Goal: Task Accomplishment & Management: Use online tool/utility

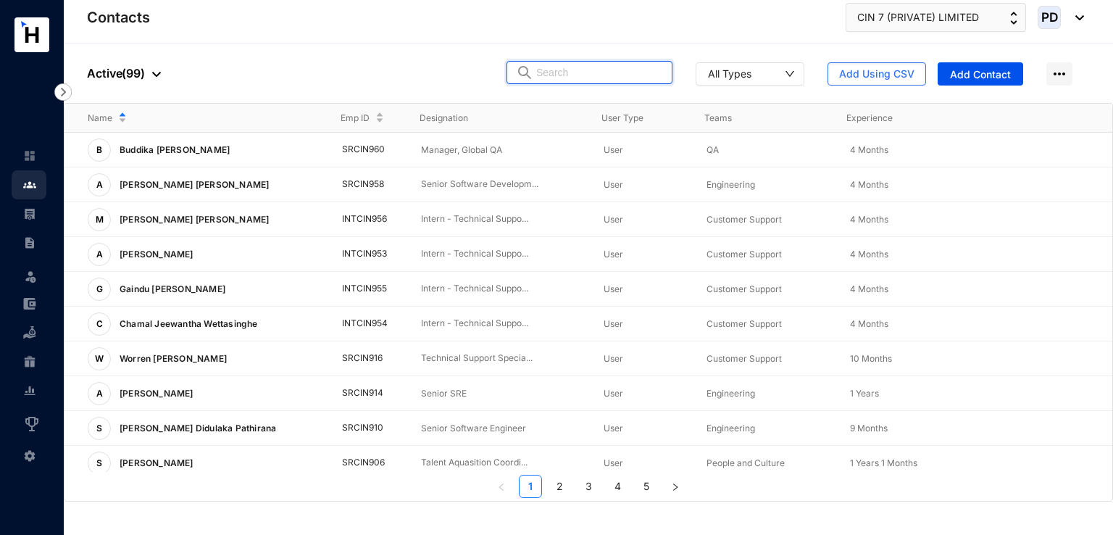
click at [597, 73] on input "text" at bounding box center [599, 73] width 127 height 22
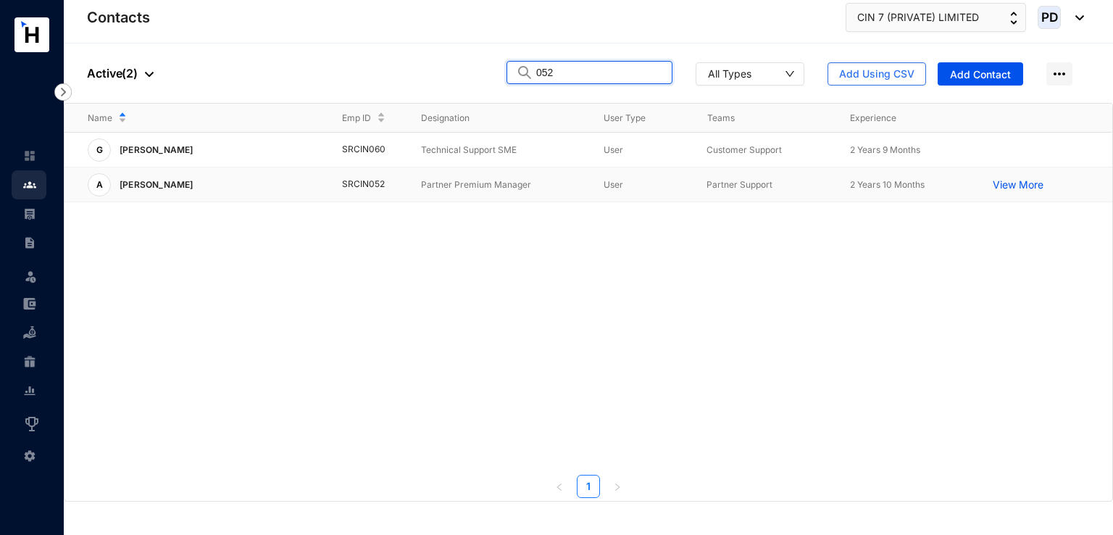
type input "052"
click at [374, 182] on td "SRCIN052" at bounding box center [359, 184] width 80 height 35
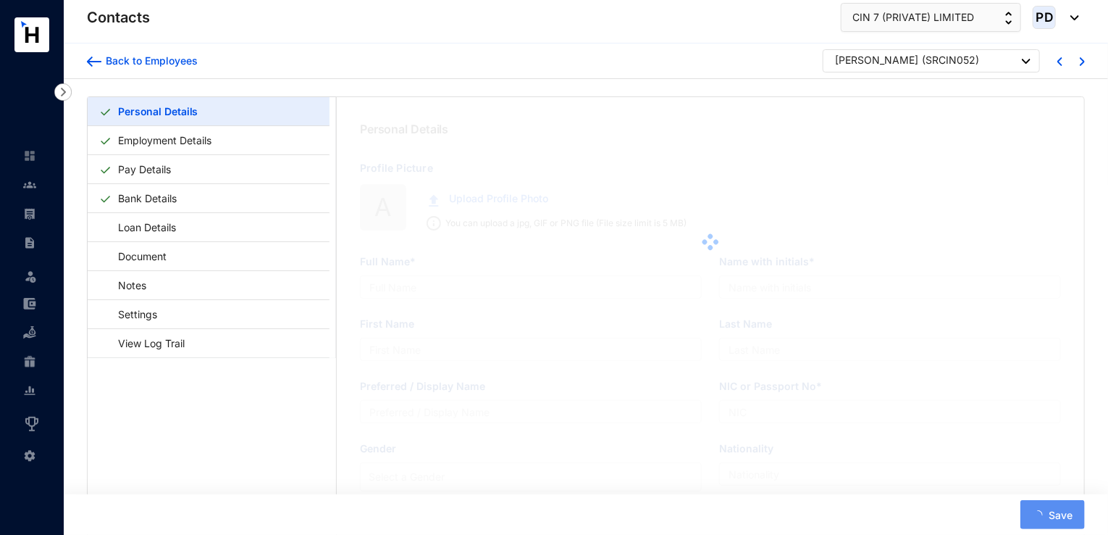
type input "[PERSON_NAME]"
type input "981060636V"
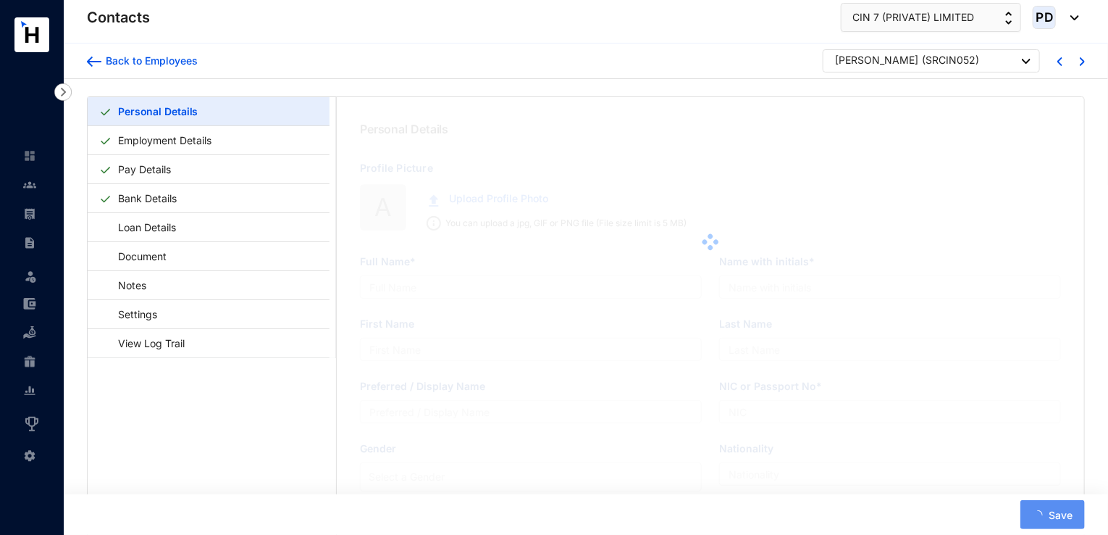
type input "BS 2/8, [PERSON_NAME] Town Housing [GEOGRAPHIC_DATA], [GEOGRAPHIC_DATA] 08"
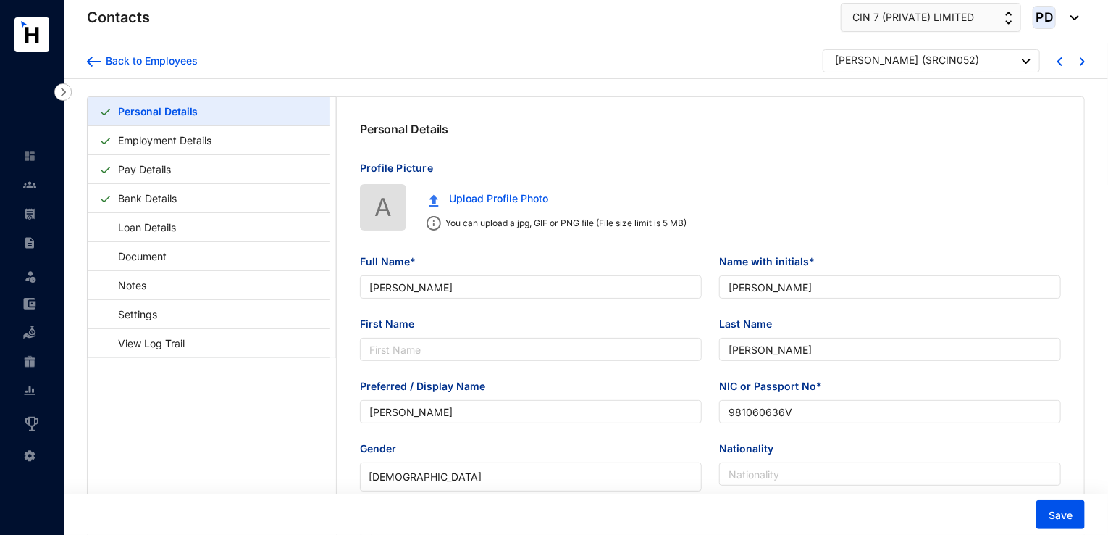
type input "[DATE]"
click at [138, 166] on link "Pay Details" at bounding box center [144, 169] width 64 height 30
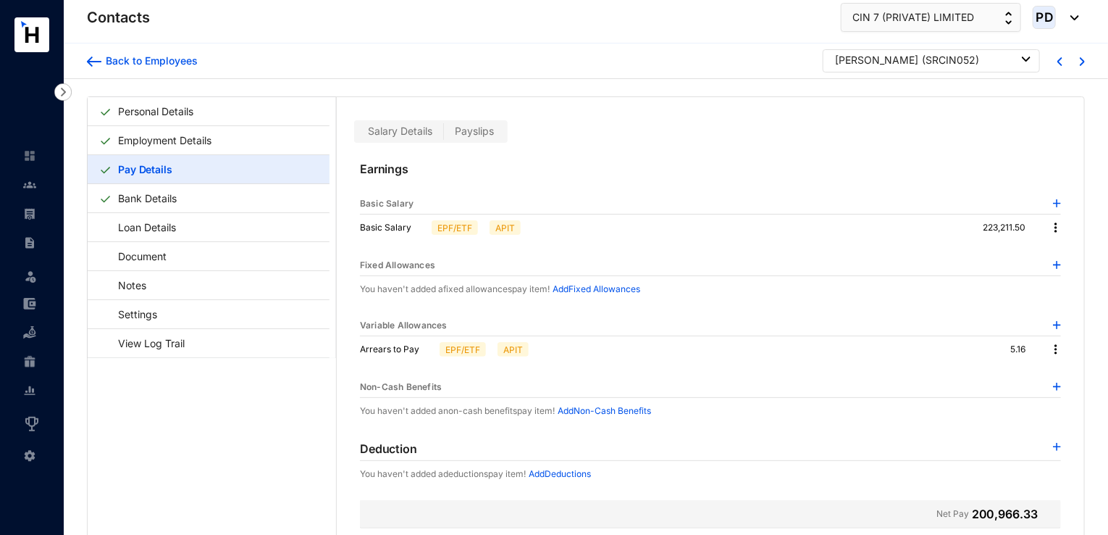
click at [458, 128] on span "Payslips" at bounding box center [474, 131] width 39 height 12
click at [444, 135] on input "Payslips" at bounding box center [444, 135] width 0 height 0
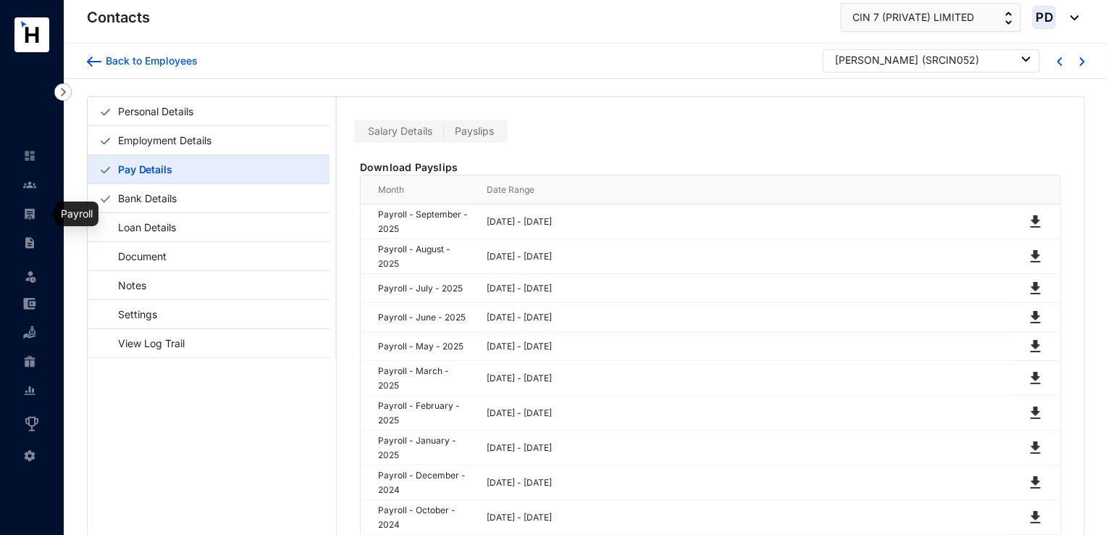
click at [30, 212] on img at bounding box center [29, 213] width 13 height 13
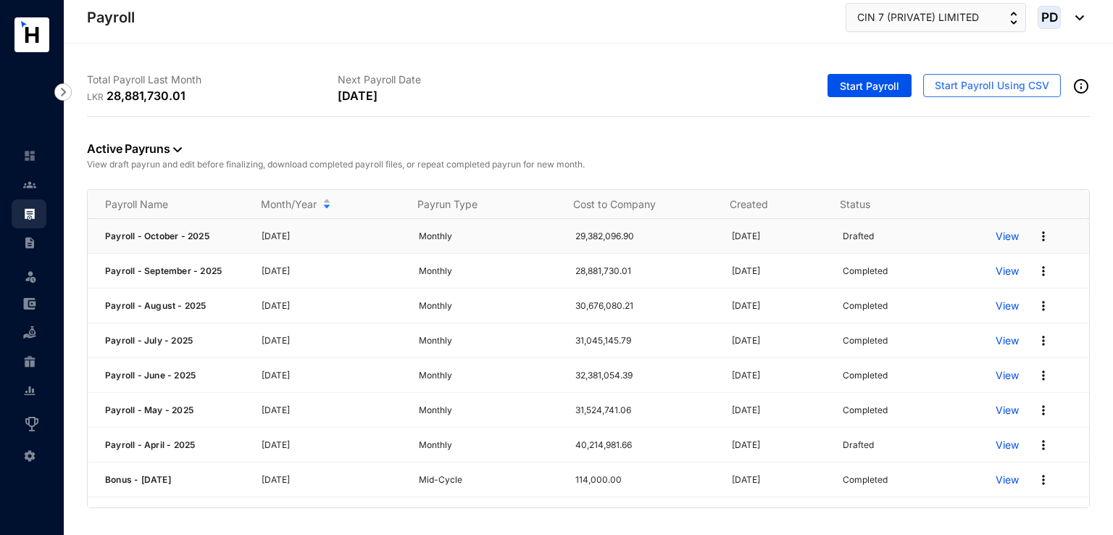
click at [995, 230] on p "View" at bounding box center [1006, 236] width 23 height 14
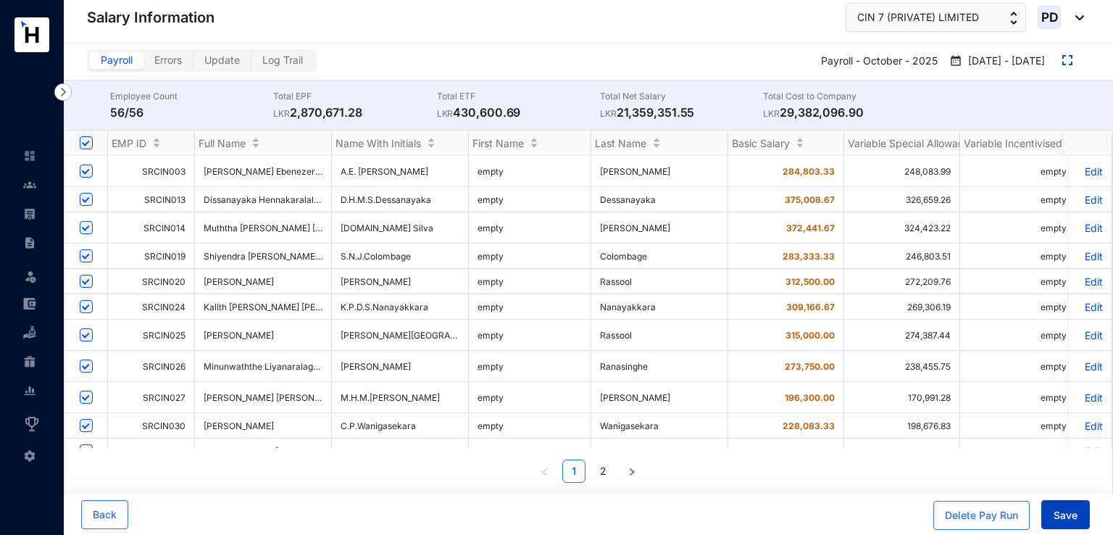
click at [1066, 514] on span "Save" at bounding box center [1065, 515] width 24 height 14
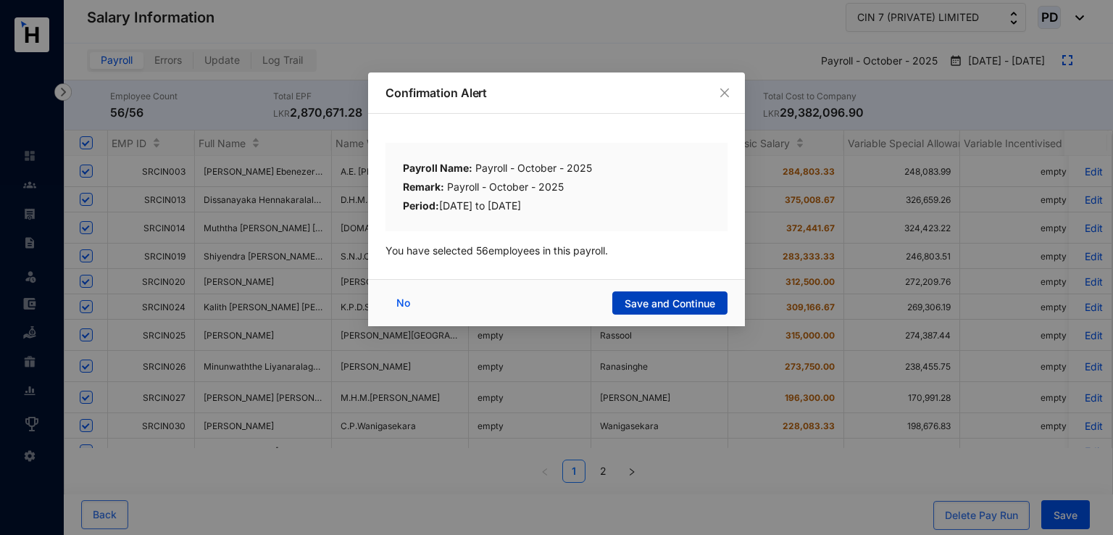
click at [681, 309] on span "Save and Continue" at bounding box center [669, 303] width 91 height 14
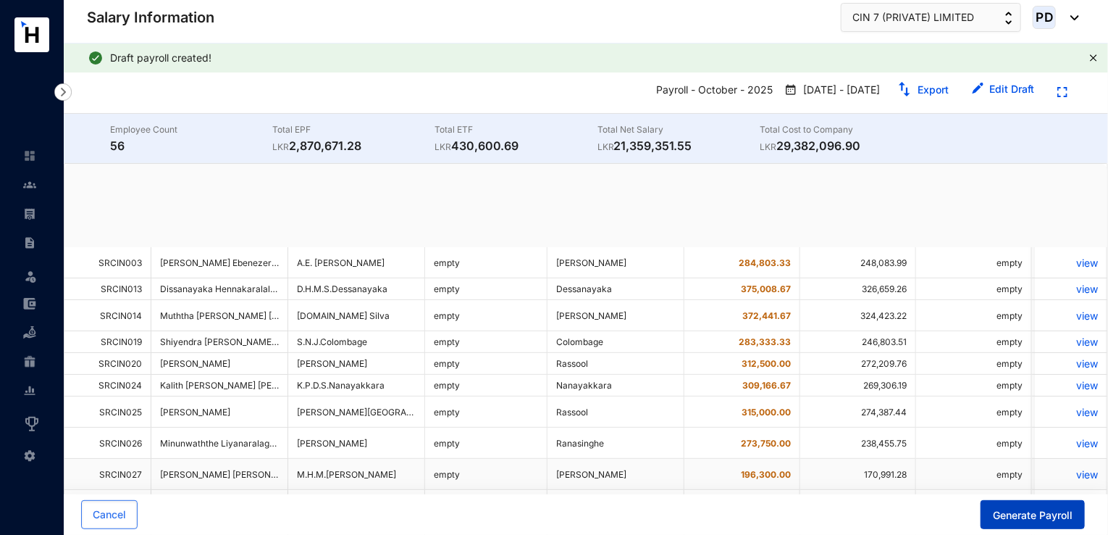
click at [1022, 513] on span "Generate Payroll" at bounding box center [1033, 515] width 80 height 14
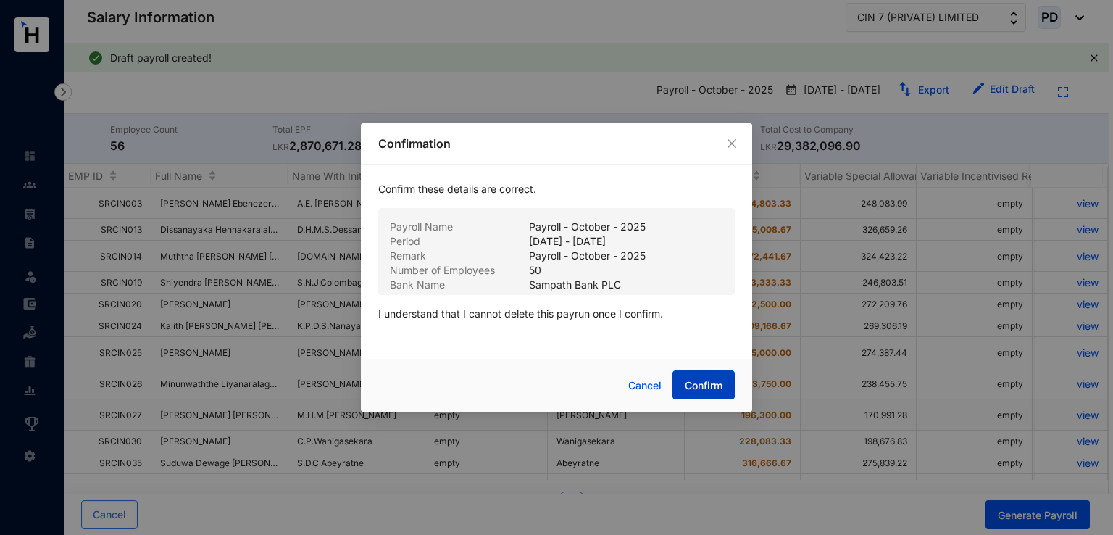
click at [721, 383] on span "Confirm" at bounding box center [703, 385] width 38 height 14
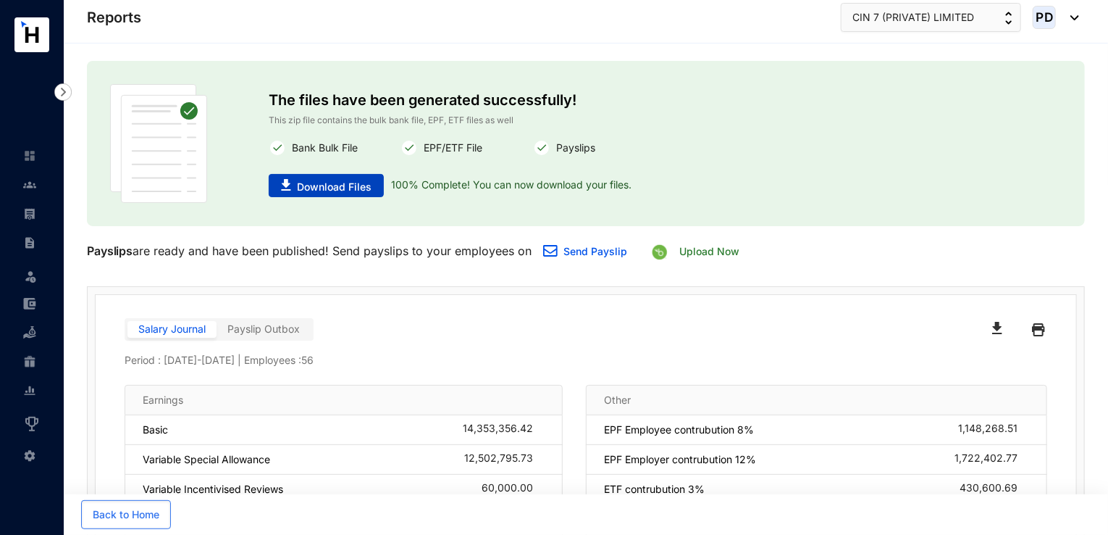
click at [287, 186] on icon "button" at bounding box center [285, 185] width 9 height 12
click at [28, 184] on img at bounding box center [29, 184] width 13 height 13
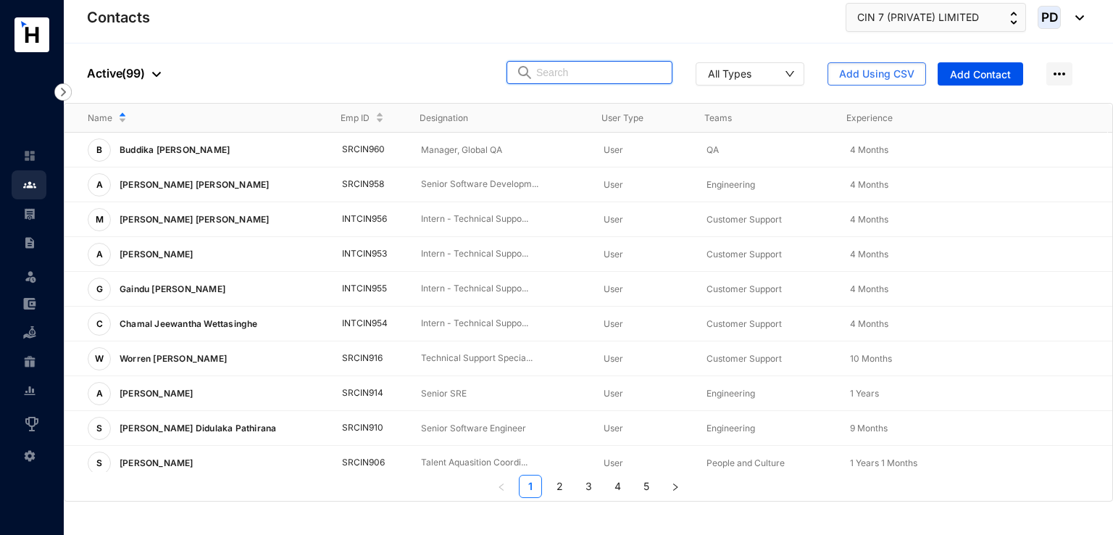
click at [565, 77] on input "text" at bounding box center [599, 73] width 127 height 22
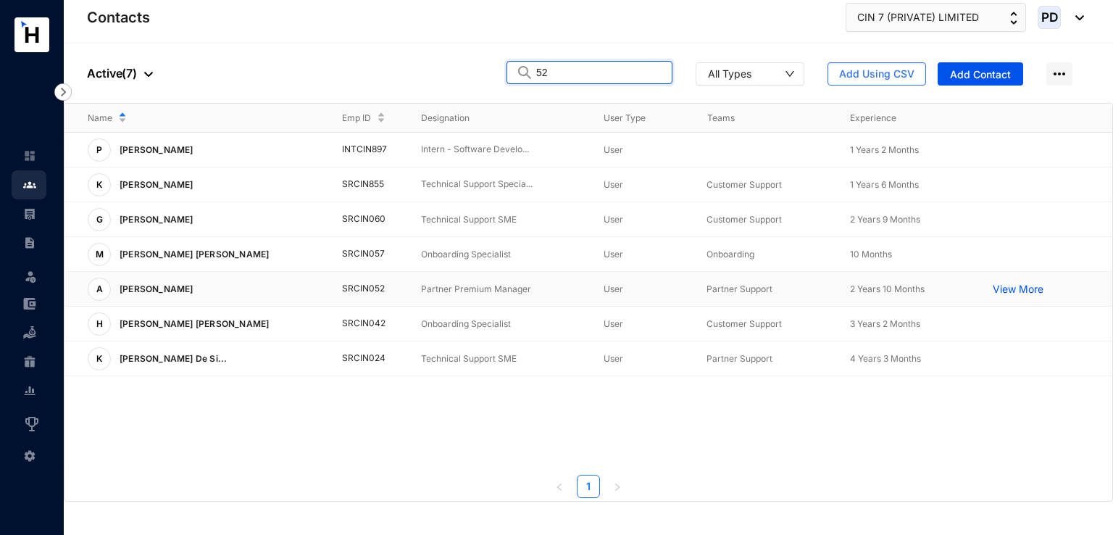
type input "52"
click at [359, 283] on td "SRCIN052" at bounding box center [359, 289] width 80 height 35
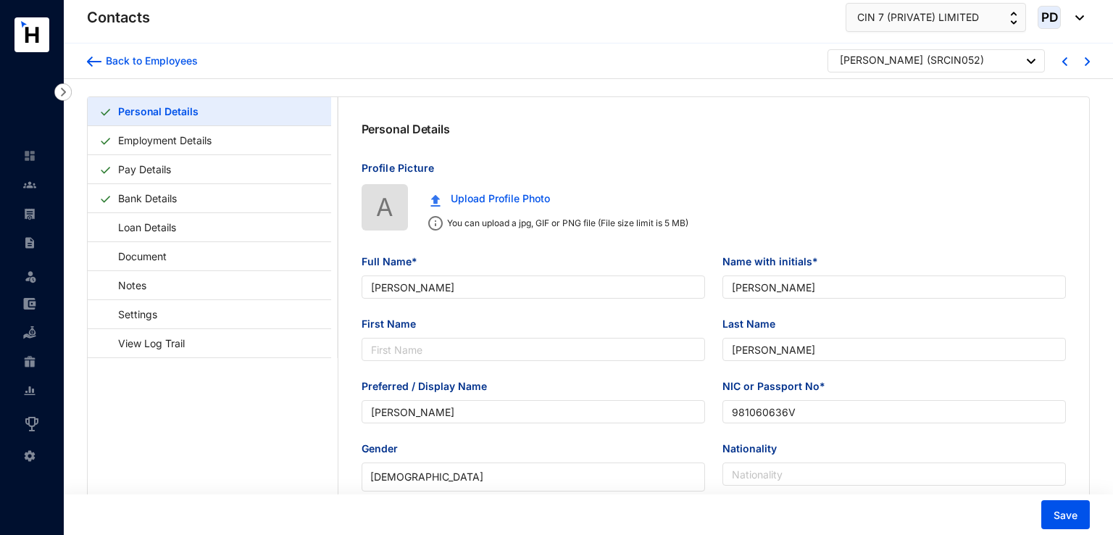
type input "[DATE]"
click at [153, 172] on link "Pay Details" at bounding box center [144, 169] width 64 height 30
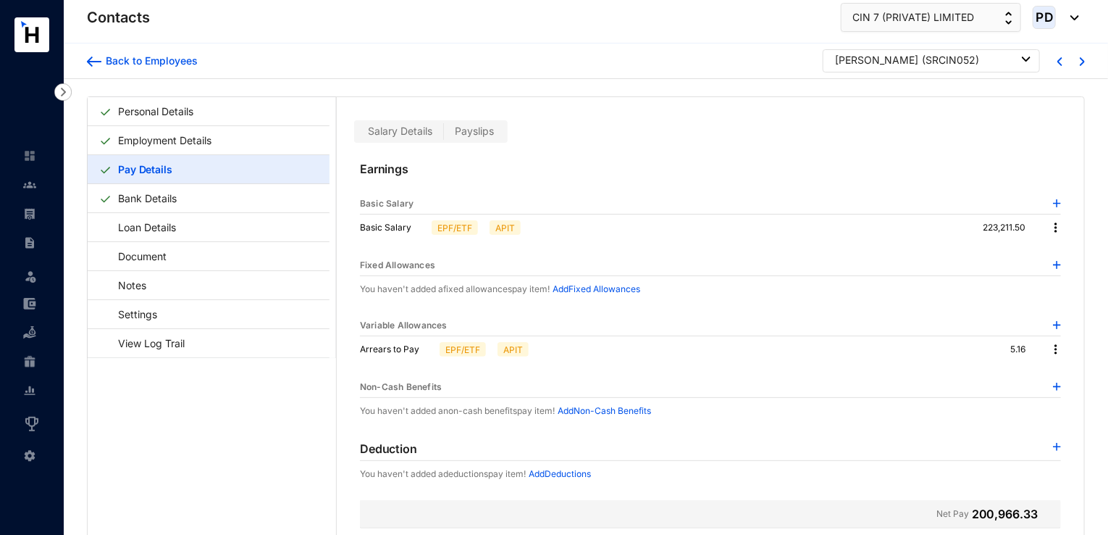
click at [481, 126] on span "Payslips" at bounding box center [474, 131] width 39 height 12
click at [444, 135] on input "Payslips" at bounding box center [444, 135] width 0 height 0
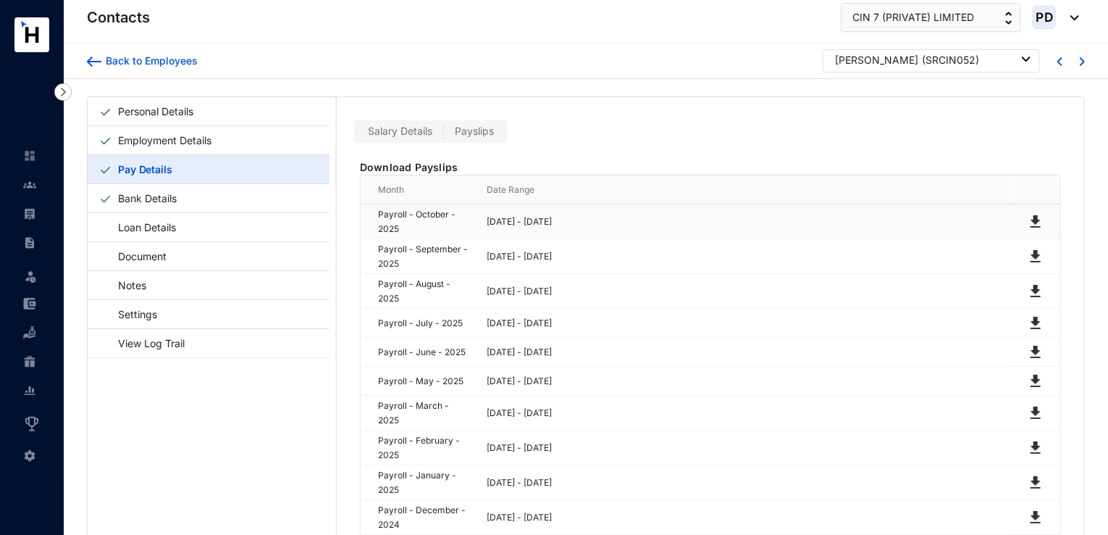
click at [1034, 219] on img at bounding box center [1035, 221] width 17 height 17
